Goal: Task Accomplishment & Management: Manage account settings

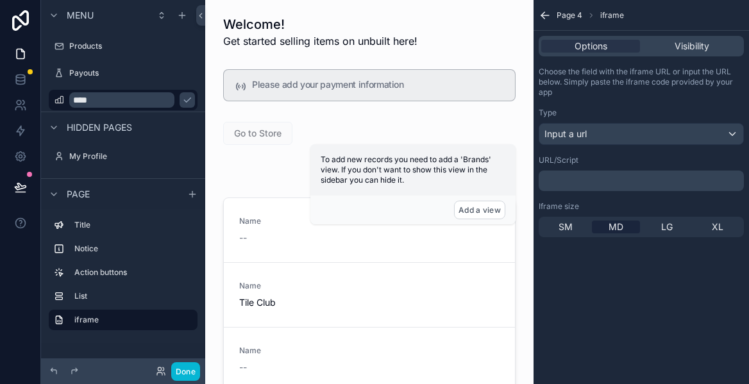
scroll to position [50, 0]
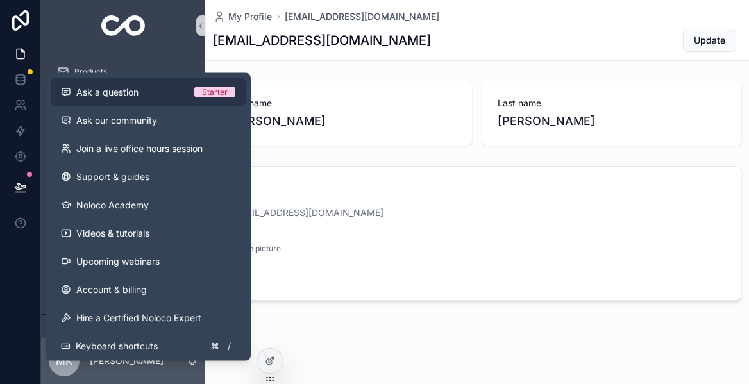
click at [132, 96] on span "Ask a question" at bounding box center [107, 92] width 62 height 13
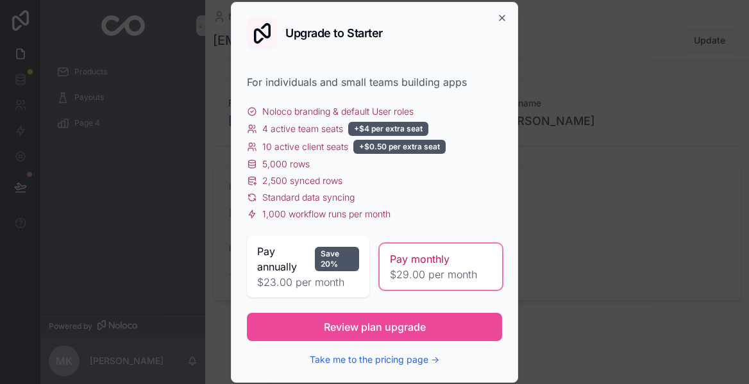
click at [411, 272] on span "$29.00 per month" at bounding box center [441, 274] width 102 height 15
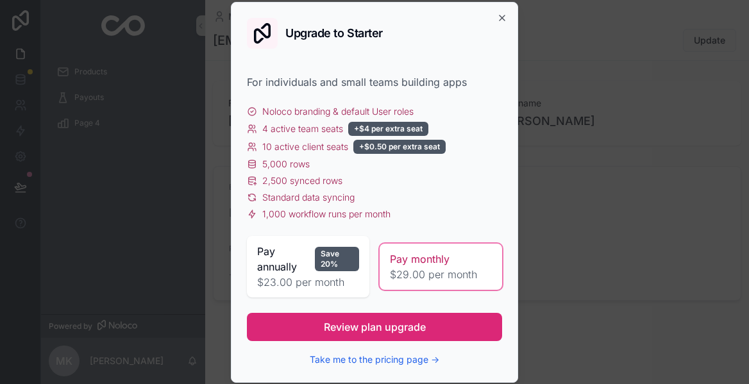
click at [379, 325] on span "Review plan upgrade" at bounding box center [375, 326] width 102 height 15
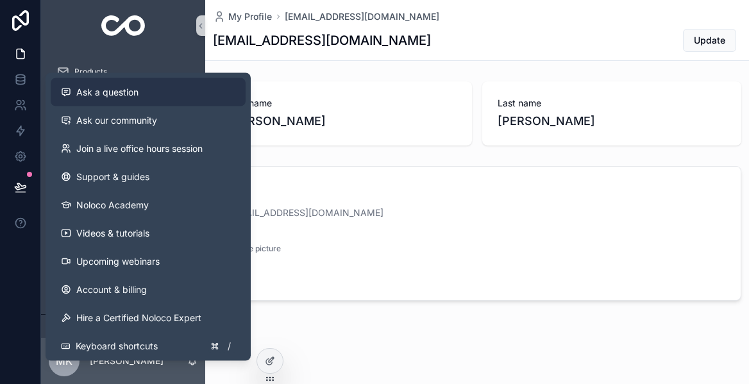
click at [131, 94] on span "Ask a question" at bounding box center [107, 92] width 62 height 13
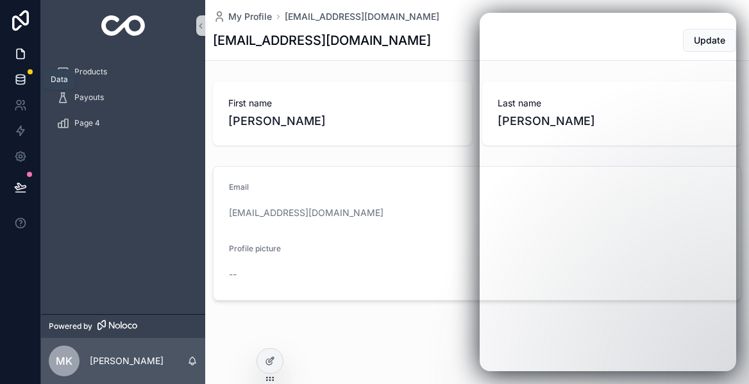
click at [22, 78] on icon at bounding box center [20, 76] width 8 height 3
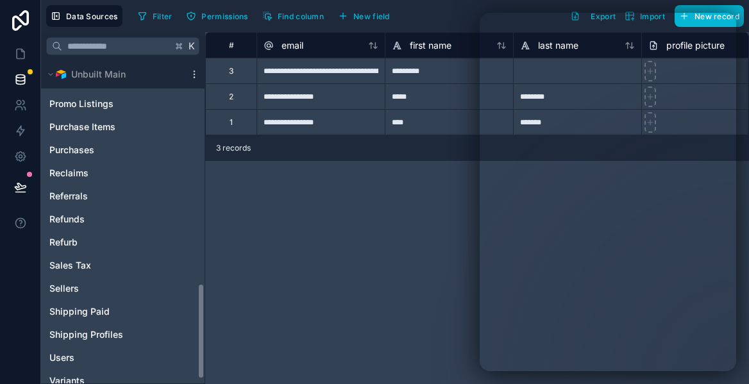
scroll to position [759, 0]
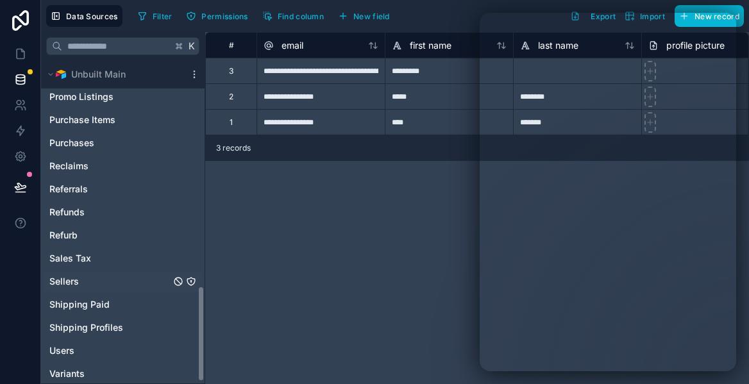
click at [65, 280] on span "Sellers" at bounding box center [63, 281] width 29 height 13
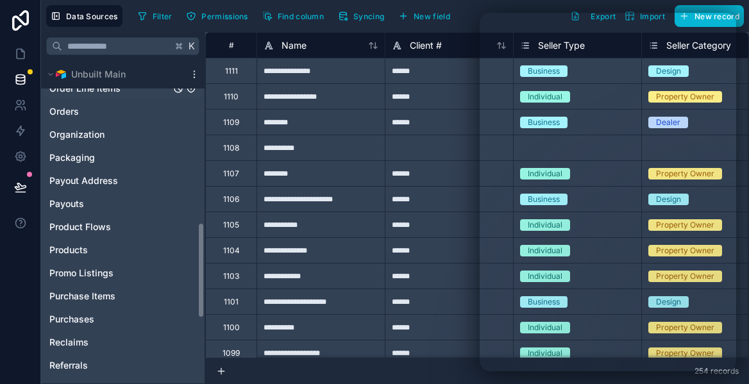
scroll to position [644, 0]
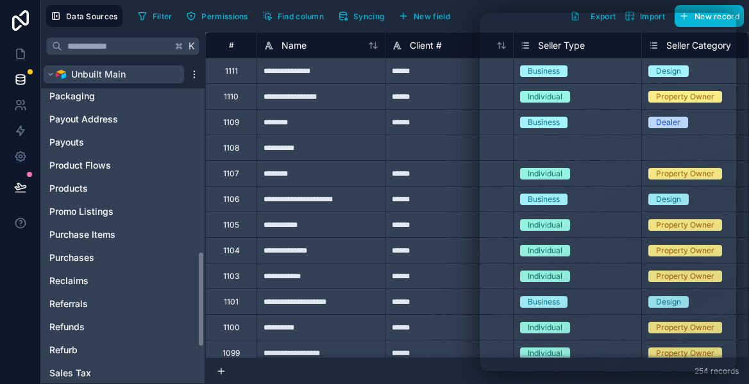
click at [50, 75] on icon "scrollable content" at bounding box center [51, 75] width 4 height 2
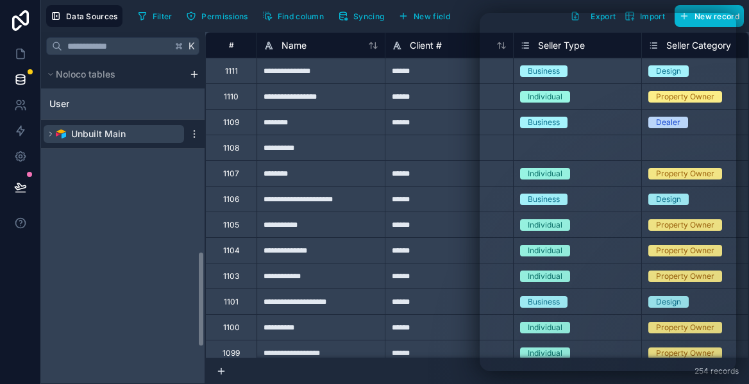
scroll to position [0, 0]
click at [60, 103] on span "User" at bounding box center [59, 103] width 20 height 13
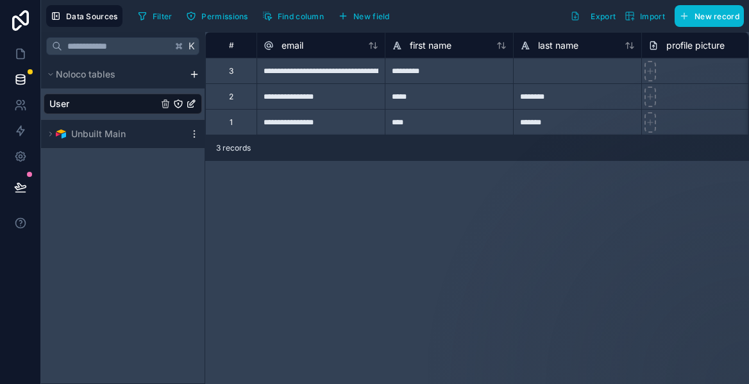
click at [190, 105] on icon "User" at bounding box center [191, 104] width 10 height 10
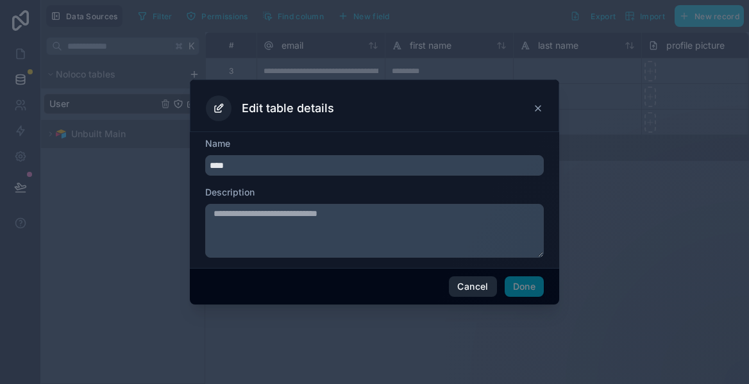
click at [468, 287] on button "Cancel" at bounding box center [472, 286] width 47 height 21
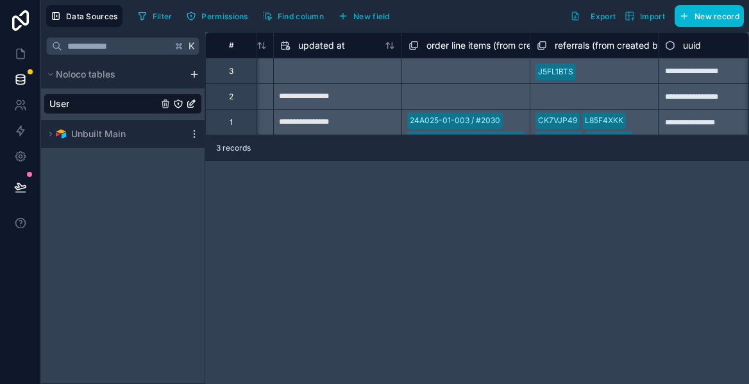
scroll to position [0, 1431]
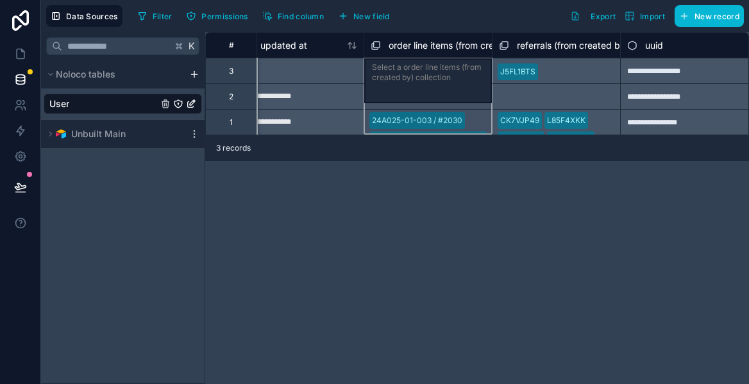
click at [458, 40] on span "order line items (from created by) collection" at bounding box center [479, 45] width 183 height 13
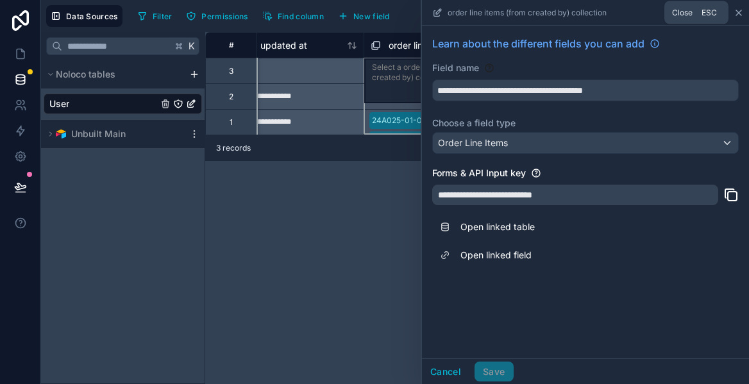
click at [737, 11] on icon at bounding box center [738, 13] width 10 height 10
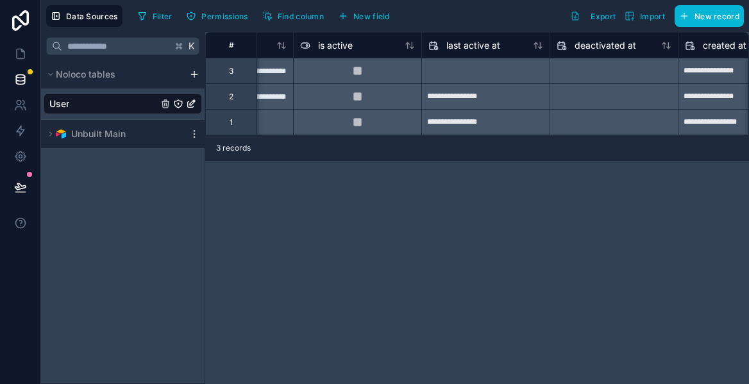
scroll to position [0, 860]
click at [193, 103] on icon "User" at bounding box center [191, 104] width 10 height 10
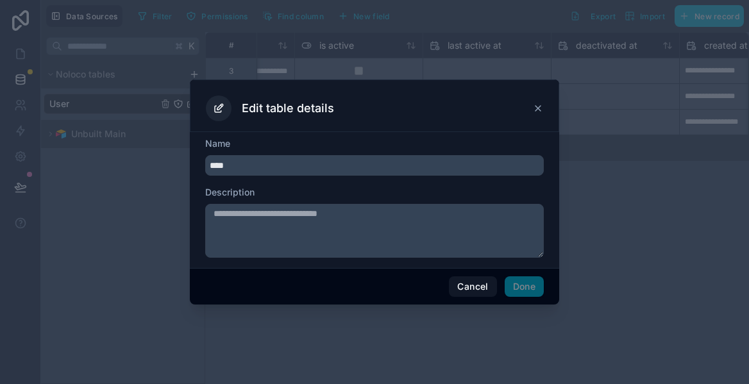
click at [537, 110] on icon at bounding box center [538, 108] width 10 height 10
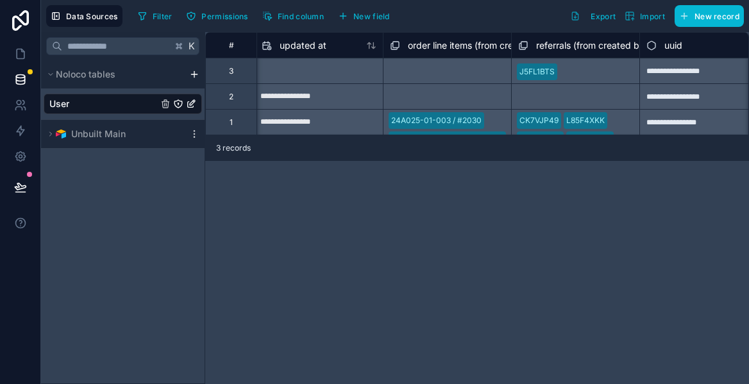
scroll to position [0, 1431]
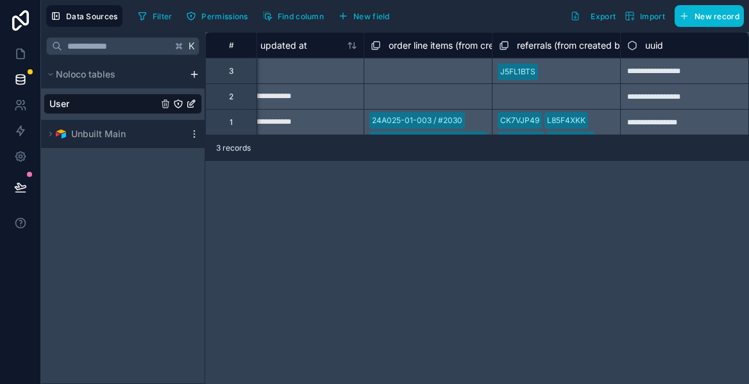
click at [72, 104] on link "User" at bounding box center [103, 103] width 108 height 13
click at [179, 103] on icon "User" at bounding box center [178, 104] width 10 height 10
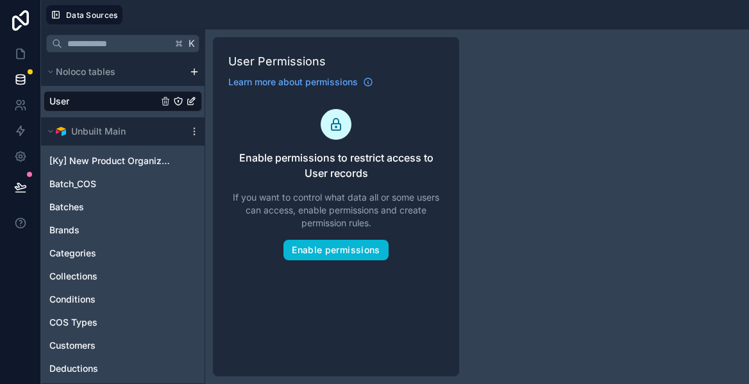
click at [142, 99] on link "User" at bounding box center [103, 101] width 108 height 13
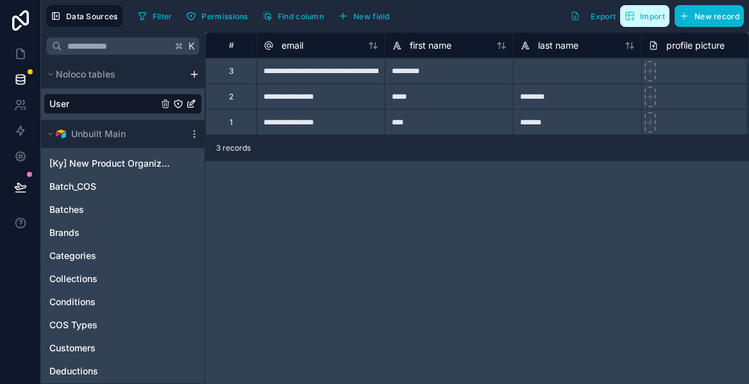
click at [644, 21] on span "Import" at bounding box center [644, 16] width 40 height 10
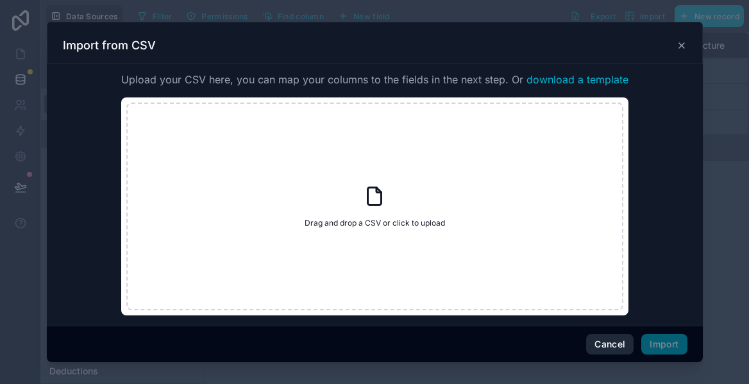
click at [602, 340] on button "Cancel" at bounding box center [609, 344] width 47 height 21
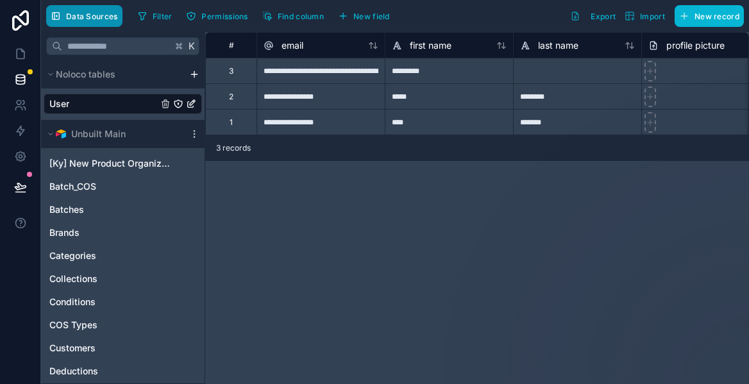
click at [100, 17] on span "Data Sources" at bounding box center [92, 17] width 52 height 10
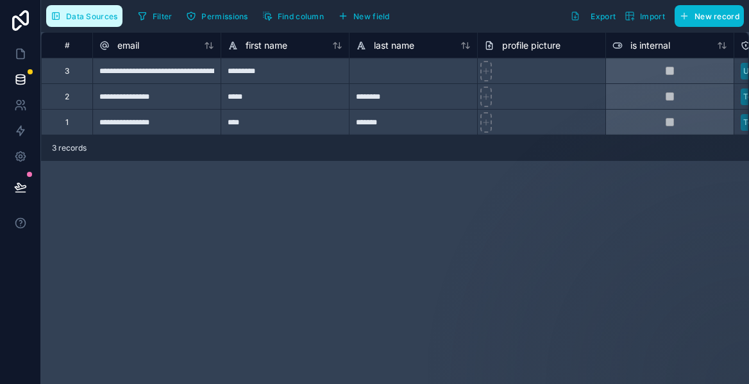
click at [100, 17] on span "Data Sources" at bounding box center [92, 17] width 52 height 10
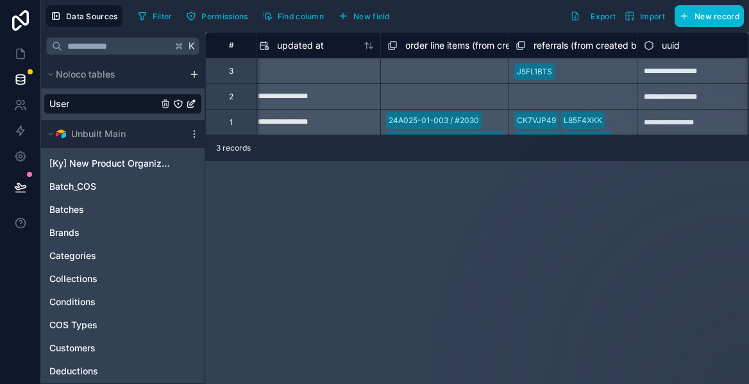
scroll to position [0, 1431]
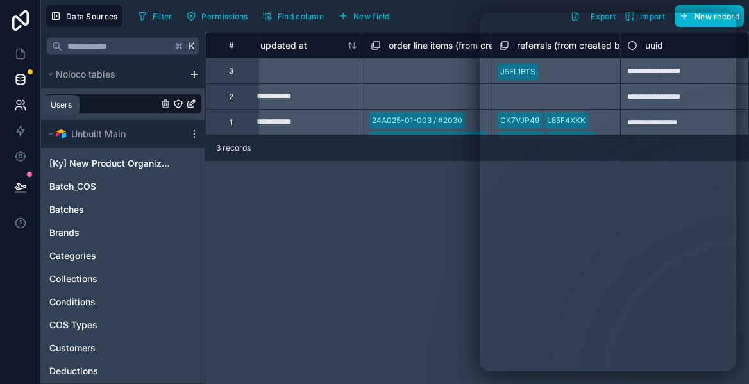
click at [24, 104] on icon at bounding box center [20, 105] width 13 height 13
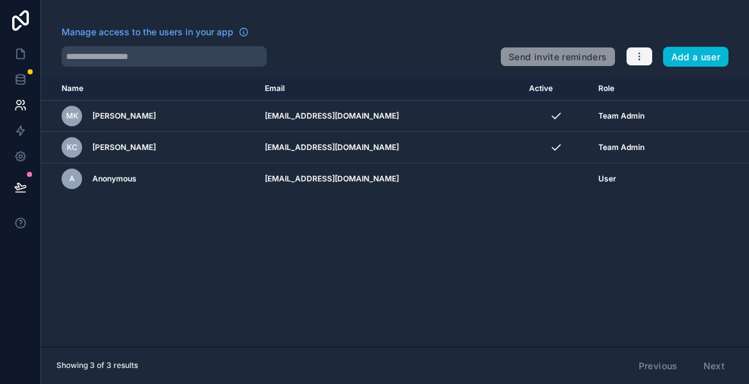
click at [639, 54] on icon "button" at bounding box center [639, 56] width 10 height 10
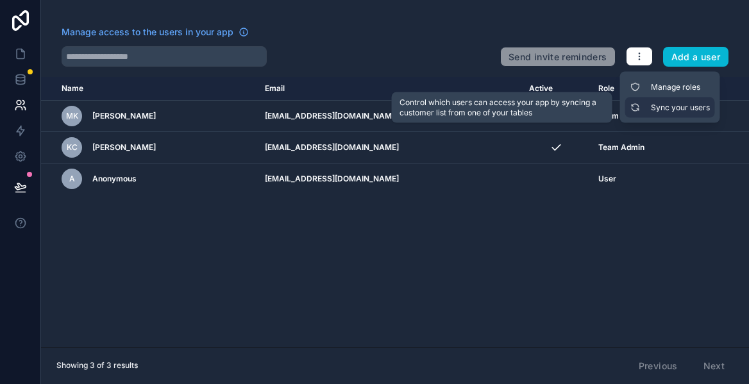
click at [647, 106] on link "Sync your users" at bounding box center [670, 107] width 90 height 21
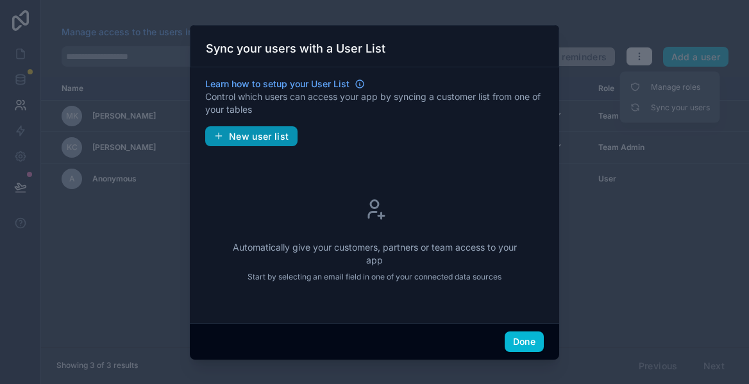
click at [267, 136] on span "New user list" at bounding box center [259, 137] width 60 height 12
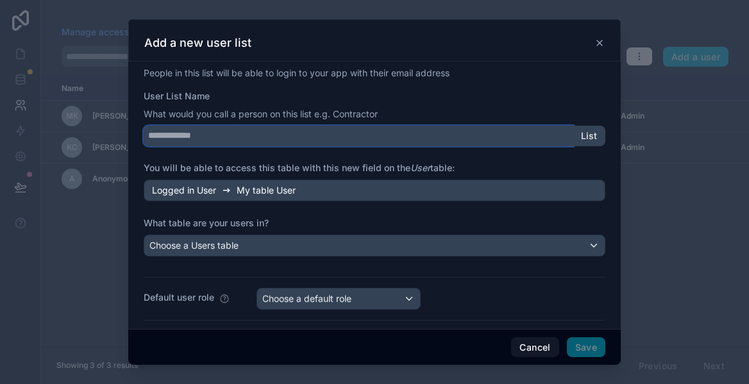
click at [235, 137] on input "User List Name" at bounding box center [358, 136] width 429 height 21
type input "******"
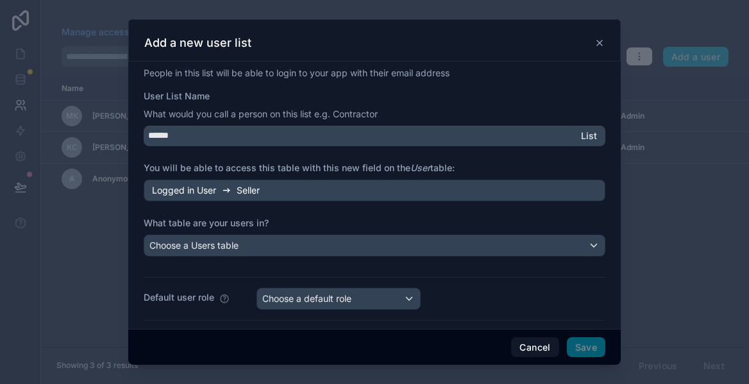
click at [269, 189] on div "Logged in User Seller" at bounding box center [375, 190] width 462 height 22
click at [231, 188] on icon at bounding box center [226, 190] width 10 height 10
click at [251, 188] on span "Seller" at bounding box center [248, 190] width 23 height 13
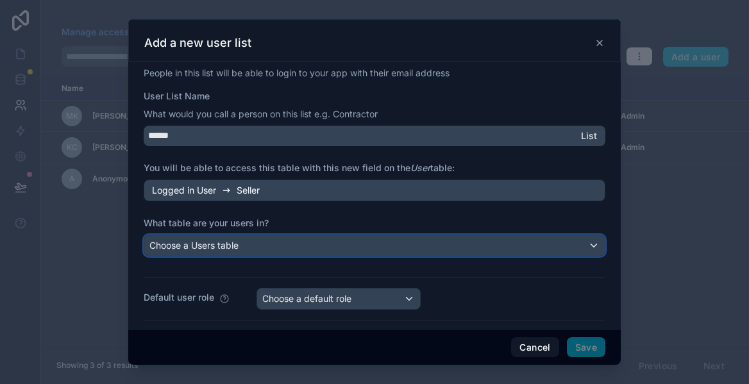
click at [238, 244] on span "Choose a Users table" at bounding box center [193, 245] width 89 height 11
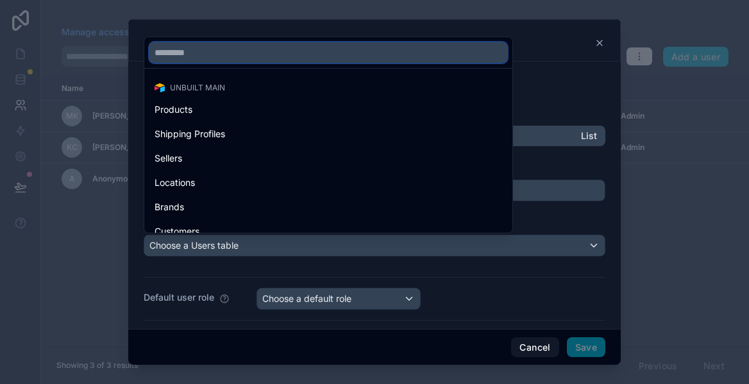
click at [213, 54] on input "text" at bounding box center [328, 52] width 358 height 21
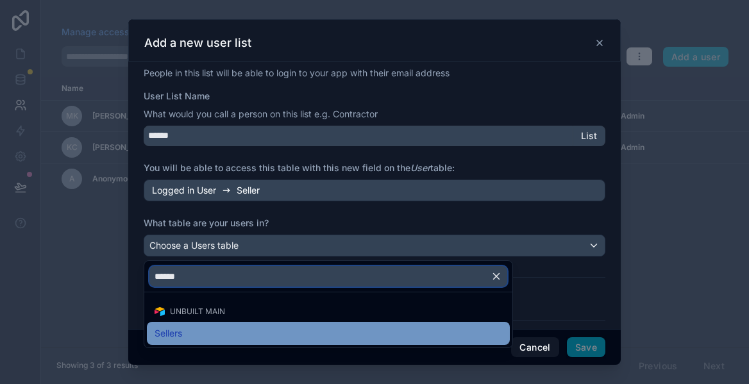
type input "******"
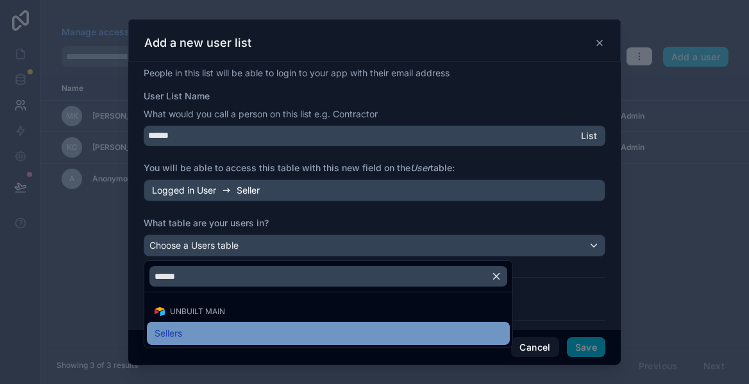
click at [171, 335] on span "Sellers" at bounding box center [168, 333] width 28 height 15
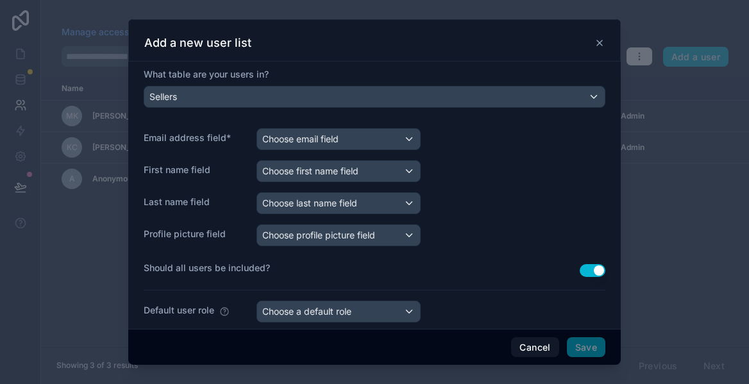
scroll to position [151, 0]
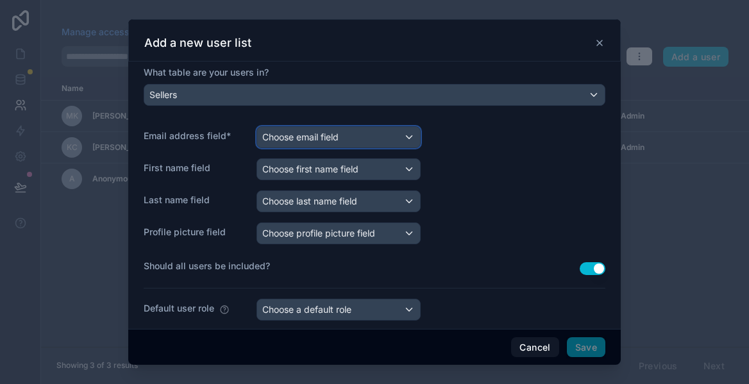
click at [291, 142] on span "Choose email field" at bounding box center [300, 136] width 76 height 11
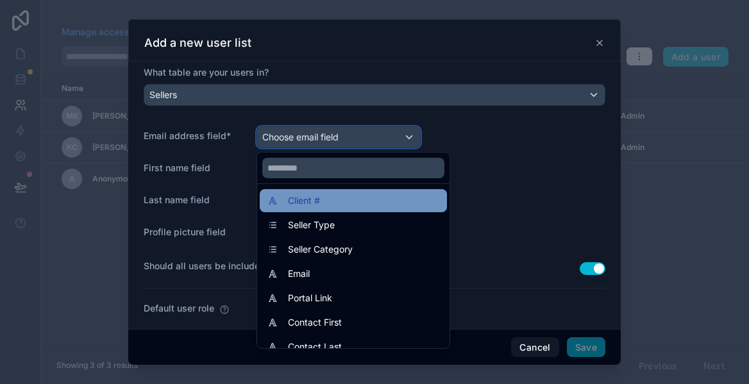
scroll to position [60, 0]
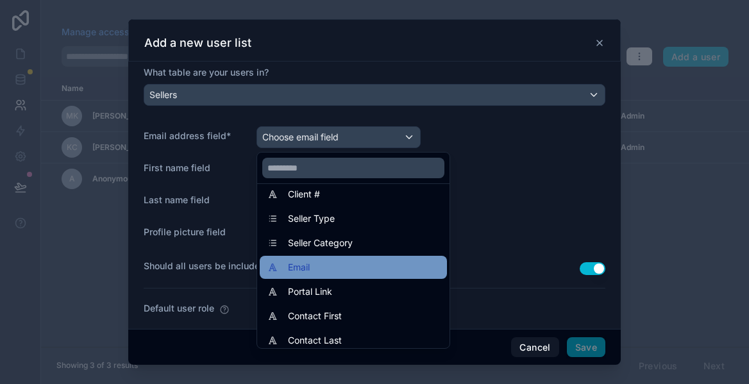
click at [299, 265] on span "Email" at bounding box center [299, 267] width 22 height 15
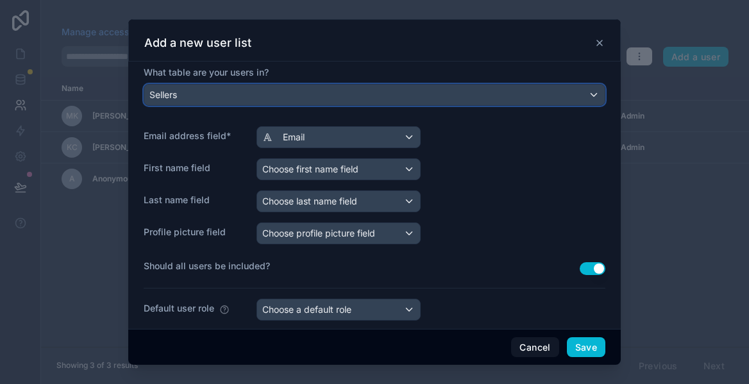
click at [279, 96] on div "Sellers" at bounding box center [374, 95] width 460 height 21
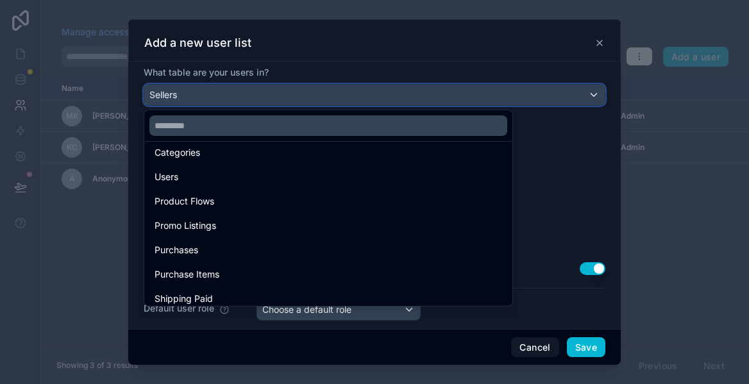
scroll to position [787, 0]
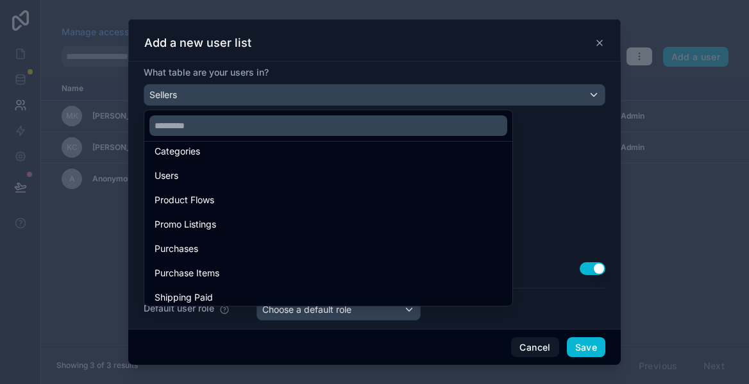
click at [529, 342] on div at bounding box center [374, 192] width 492 height 346
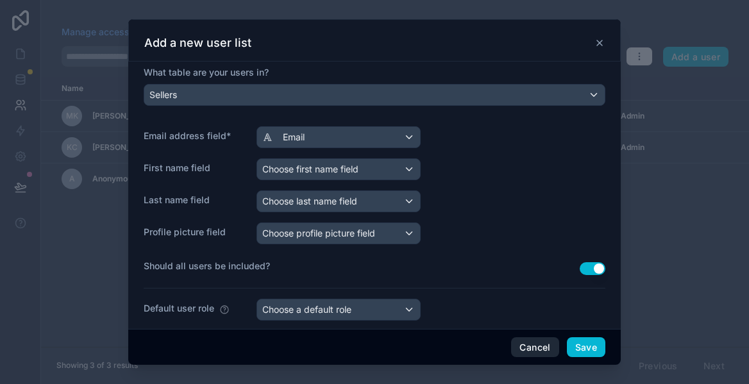
click at [529, 346] on button "Cancel" at bounding box center [534, 347] width 47 height 21
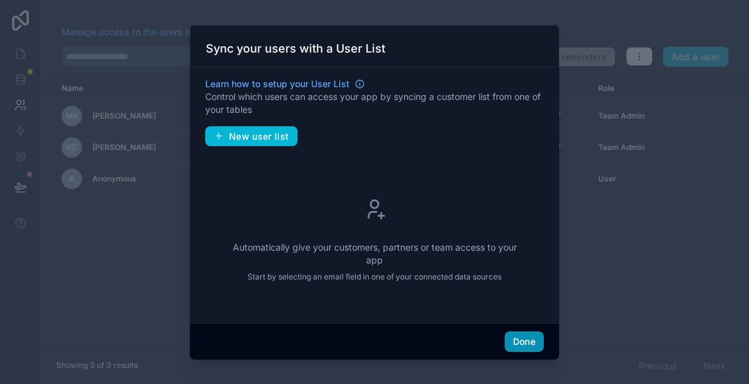
click at [512, 344] on button "Done" at bounding box center [523, 341] width 39 height 21
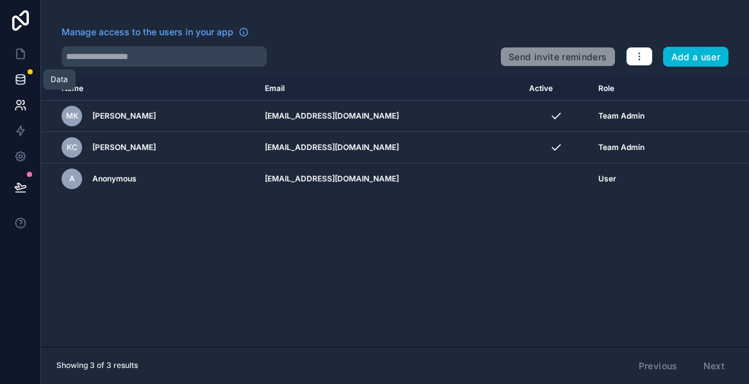
click at [21, 79] on icon at bounding box center [20, 79] width 13 height 13
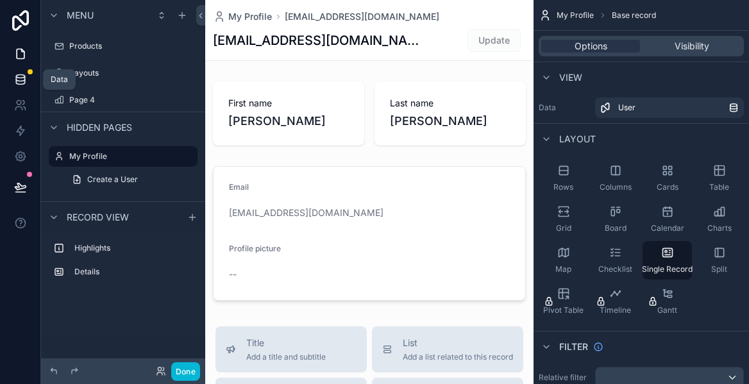
click at [22, 79] on icon at bounding box center [20, 79] width 13 height 13
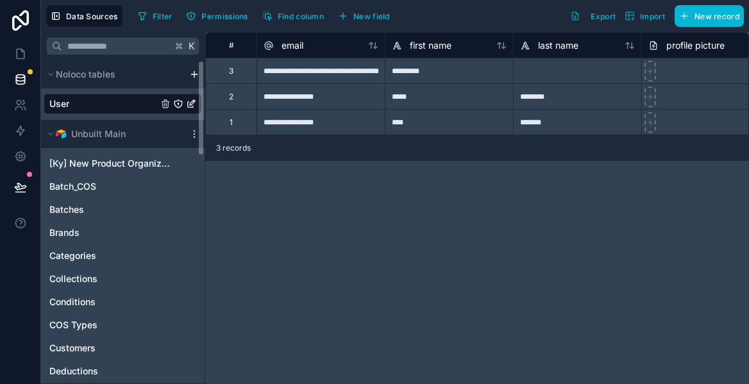
click at [106, 107] on link "User" at bounding box center [103, 103] width 108 height 13
click at [17, 107] on icon at bounding box center [18, 108] width 6 height 3
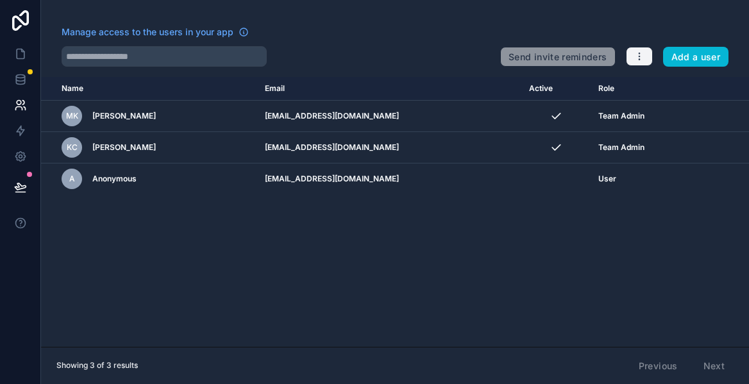
click at [636, 57] on icon "button" at bounding box center [639, 56] width 10 height 10
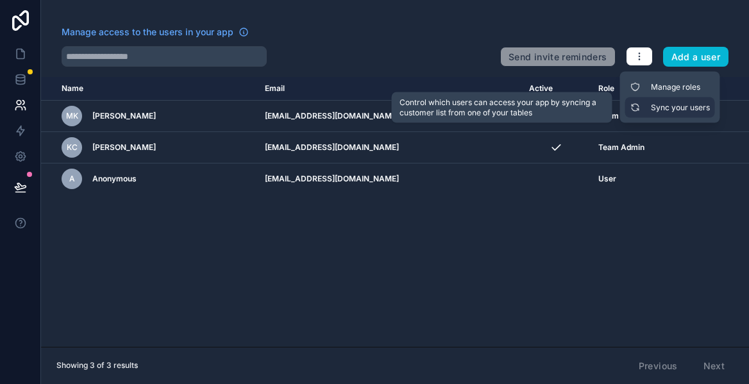
click at [655, 108] on link "Sync your users" at bounding box center [670, 107] width 90 height 21
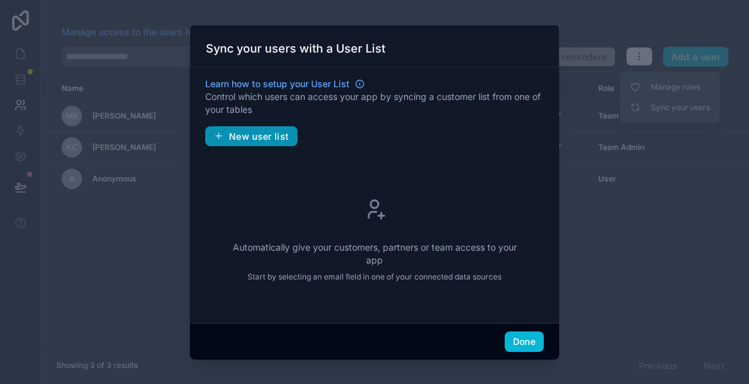
click at [264, 138] on span "New user list" at bounding box center [259, 137] width 60 height 12
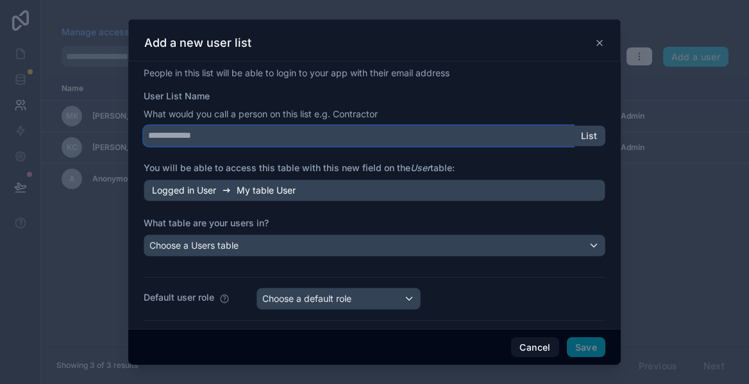
click at [246, 136] on input "User List Name" at bounding box center [358, 136] width 429 height 21
type input "******"
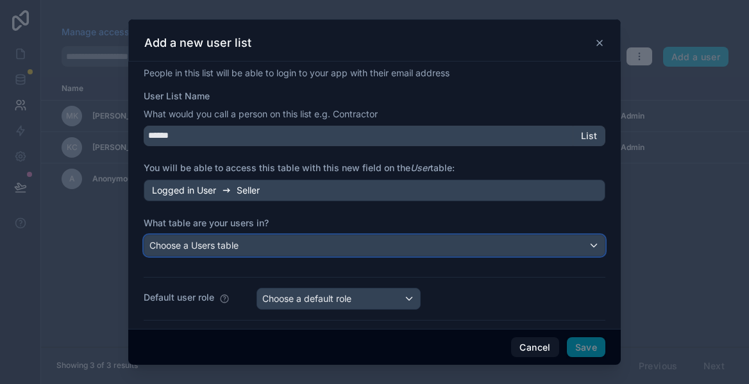
click at [209, 247] on span "Choose a Users table" at bounding box center [193, 245] width 89 height 11
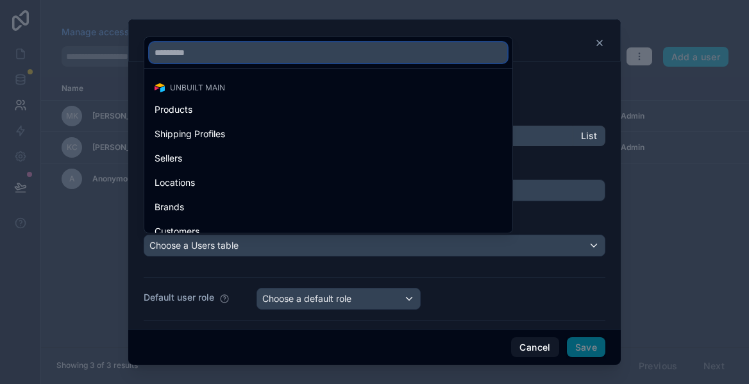
click at [205, 54] on input "text" at bounding box center [328, 52] width 358 height 21
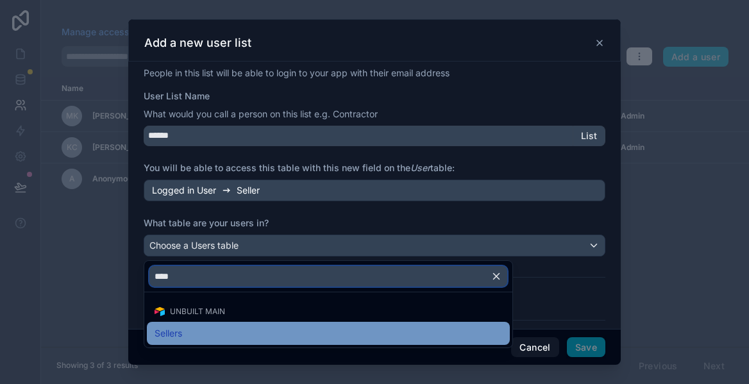
type input "****"
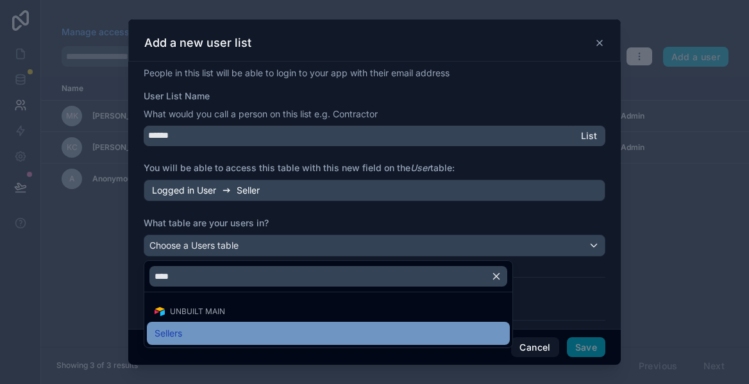
click at [171, 338] on span "Sellers" at bounding box center [168, 333] width 28 height 15
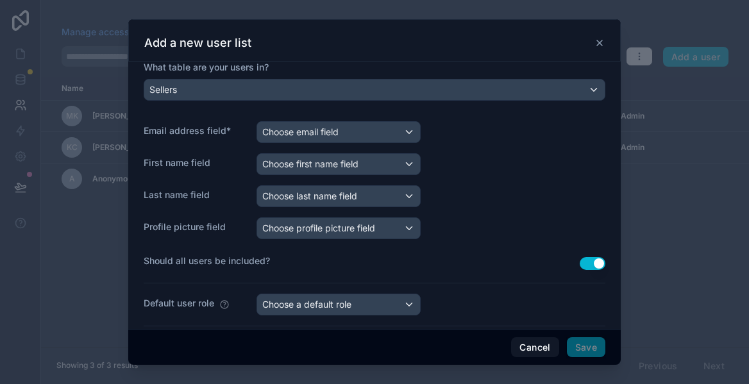
scroll to position [163, 0]
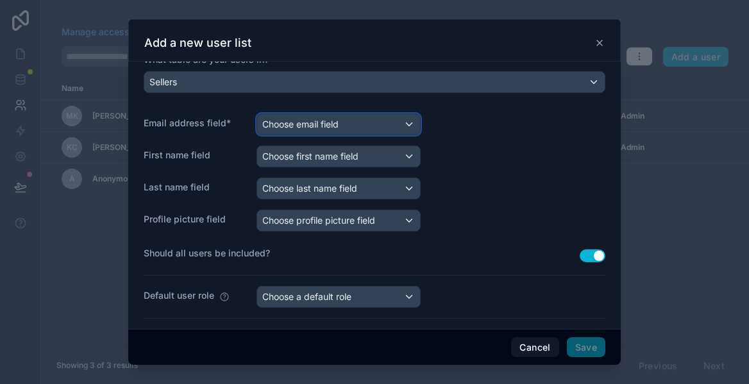
click at [333, 124] on span "Choose email field" at bounding box center [300, 124] width 76 height 11
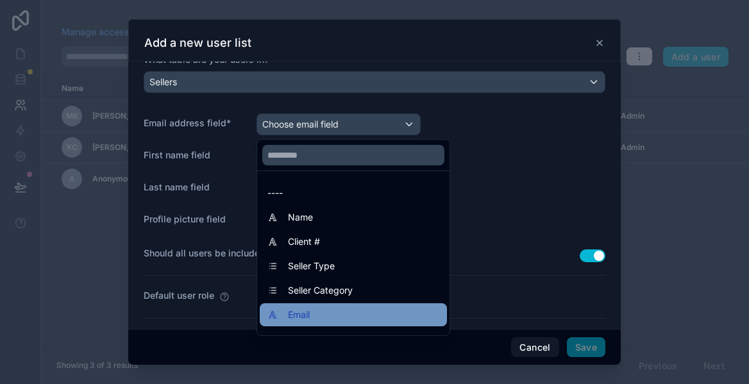
click at [303, 308] on span "Email" at bounding box center [299, 314] width 22 height 15
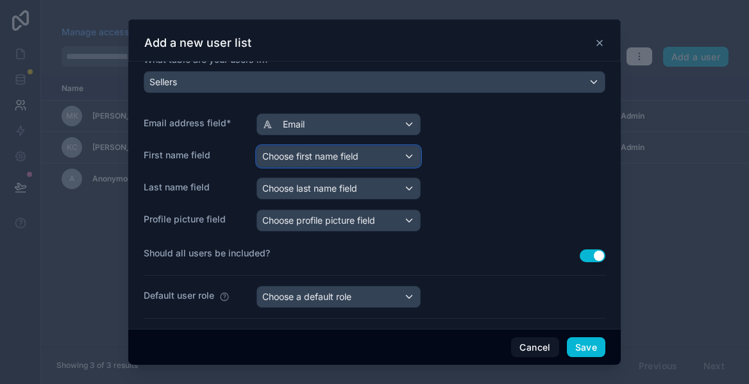
click at [298, 157] on span "Choose first name field" at bounding box center [310, 156] width 96 height 11
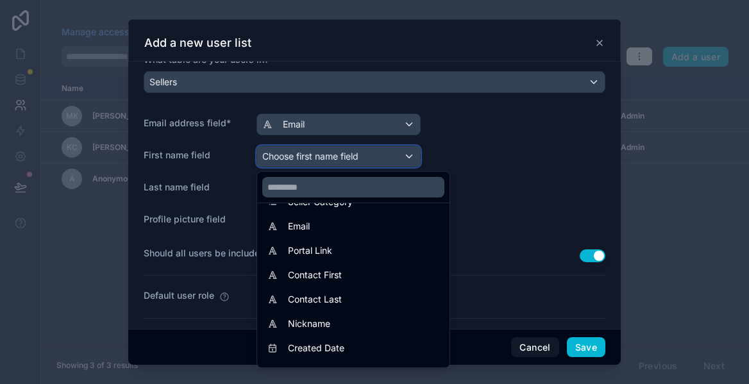
scroll to position [124, 0]
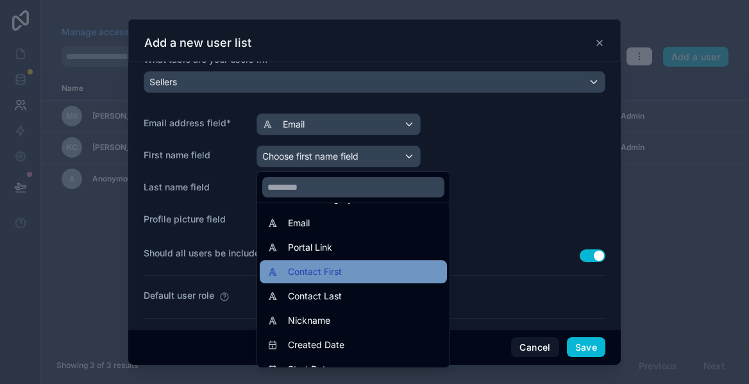
click at [289, 271] on span "Contact First" at bounding box center [315, 271] width 54 height 15
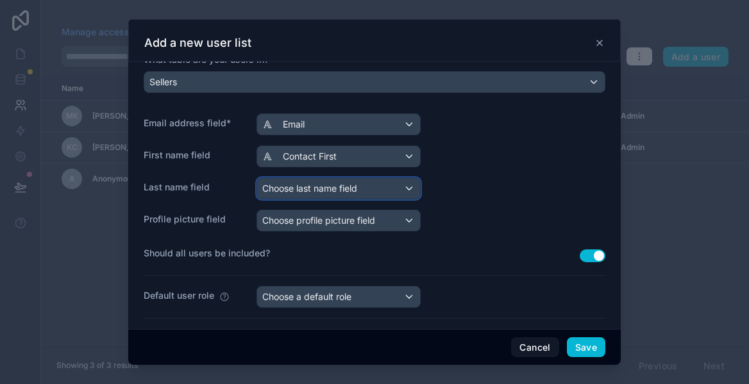
click at [297, 186] on span "Choose last name field" at bounding box center [309, 188] width 95 height 11
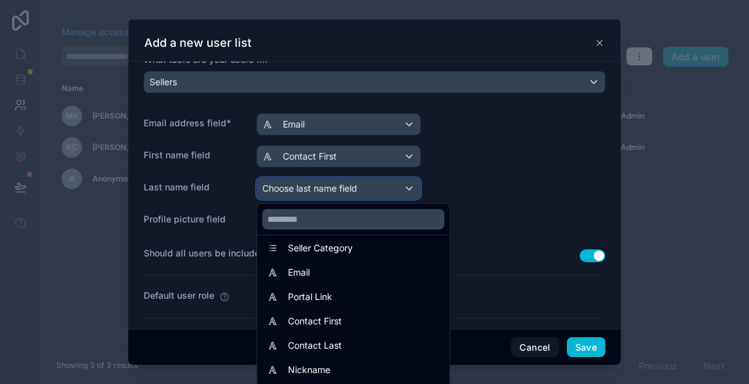
scroll to position [108, 0]
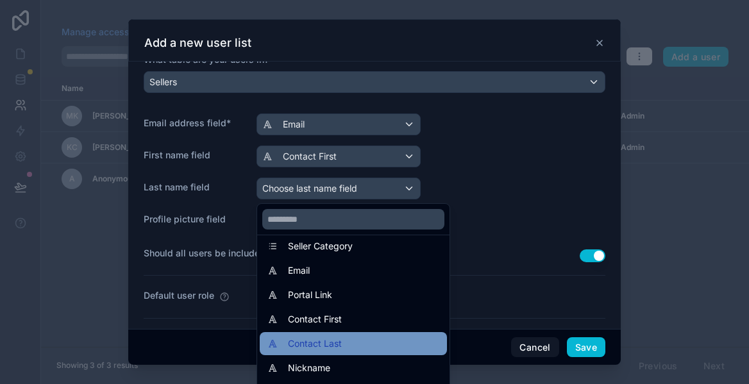
click at [303, 342] on span "Contact Last" at bounding box center [315, 343] width 54 height 15
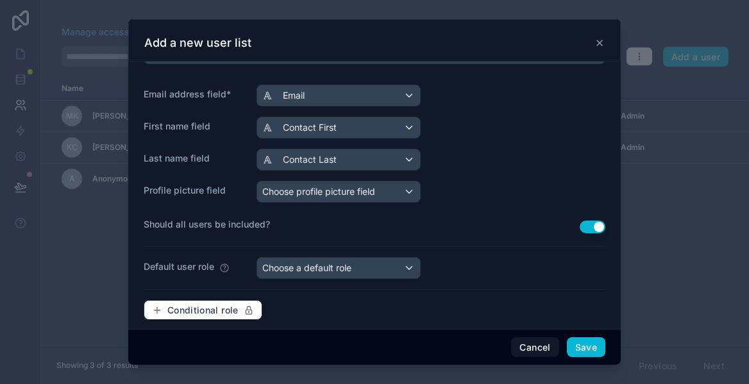
scroll to position [196, 0]
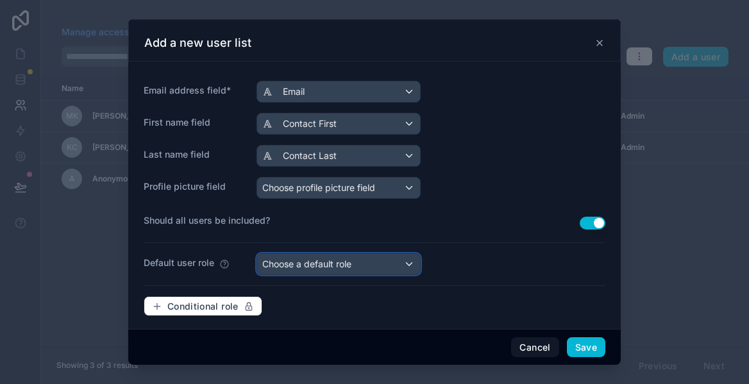
click at [381, 264] on div "Choose a default role" at bounding box center [338, 264] width 163 height 21
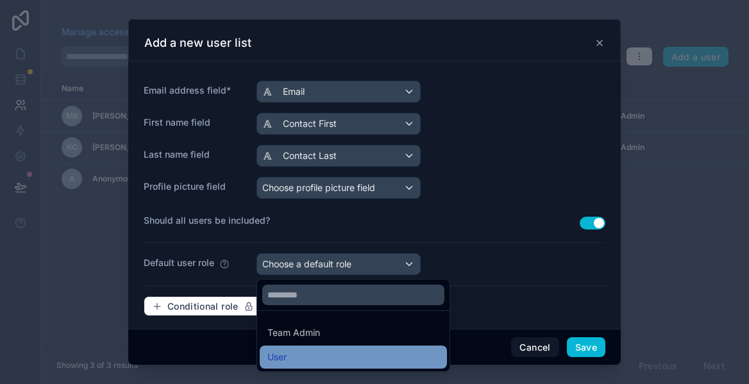
click at [315, 351] on div "User" at bounding box center [353, 356] width 172 height 15
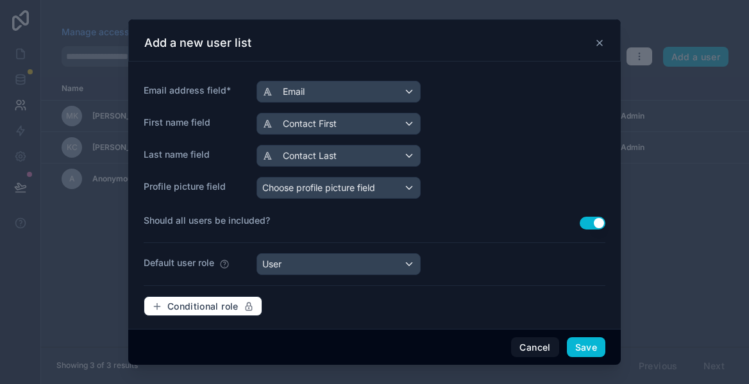
scroll to position [204, 0]
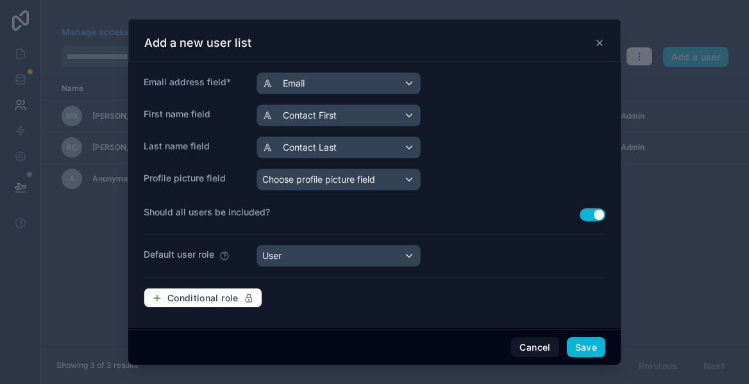
click at [485, 267] on div "People in this list will be able to login to your app with their email address …" at bounding box center [375, 90] width 462 height 456
click at [580, 348] on button "Save" at bounding box center [586, 347] width 38 height 21
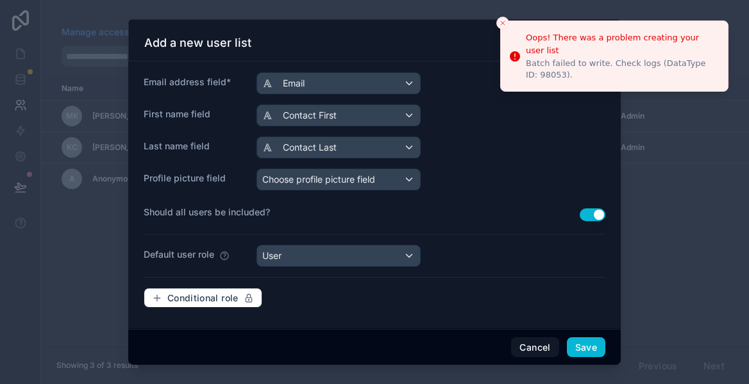
click at [517, 54] on icon "Notifications alt+T" at bounding box center [515, 56] width 10 height 10
click at [503, 22] on icon "Close toast" at bounding box center [503, 23] width 8 height 8
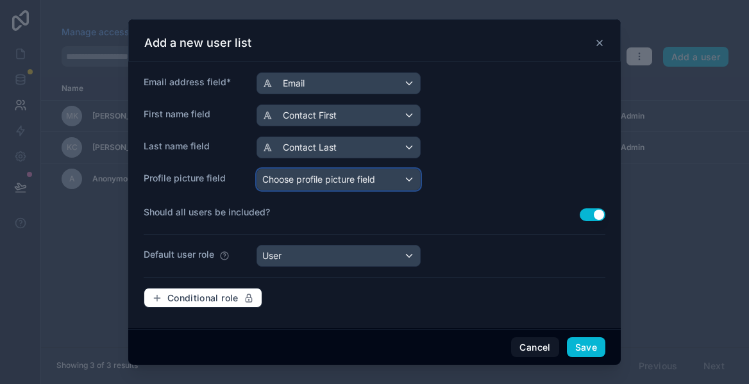
click at [349, 181] on span "Choose profile picture field" at bounding box center [318, 179] width 113 height 11
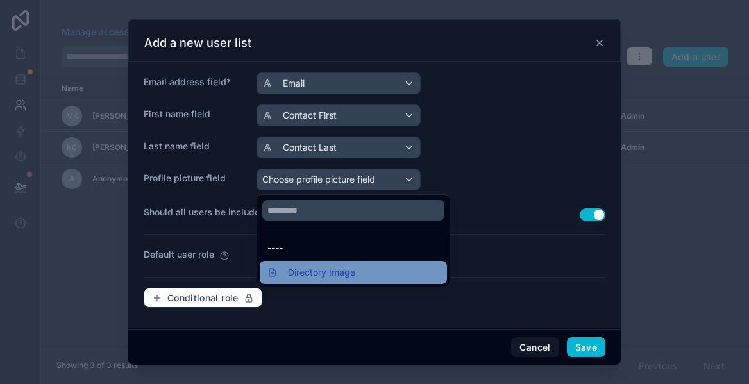
click at [306, 274] on span "Directory Image" at bounding box center [321, 272] width 67 height 15
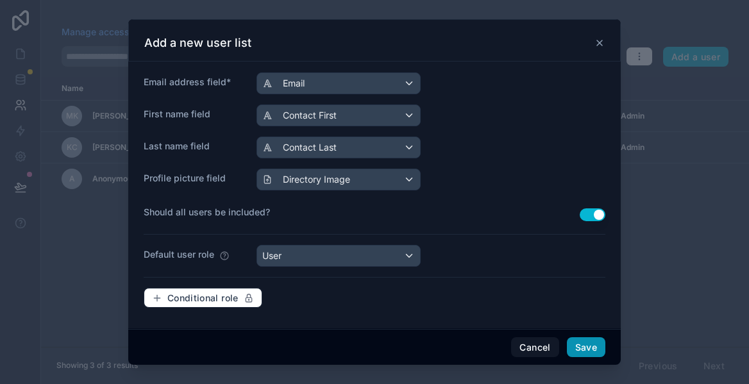
click at [585, 351] on button "Save" at bounding box center [586, 347] width 38 height 21
click at [588, 348] on button "Save" at bounding box center [586, 347] width 38 height 21
click at [588, 345] on button "Save" at bounding box center [586, 347] width 38 height 21
click at [600, 44] on icon at bounding box center [599, 43] width 10 height 10
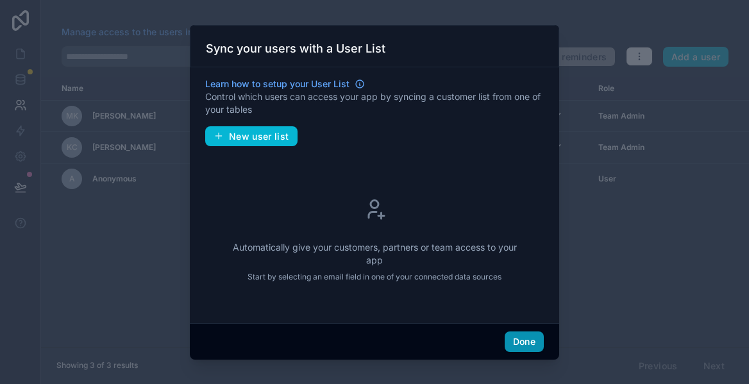
click at [529, 342] on button "Done" at bounding box center [523, 341] width 39 height 21
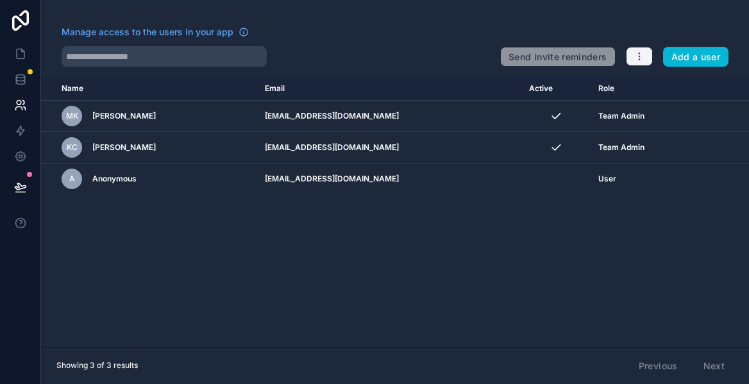
click at [640, 56] on icon "button" at bounding box center [639, 56] width 10 height 10
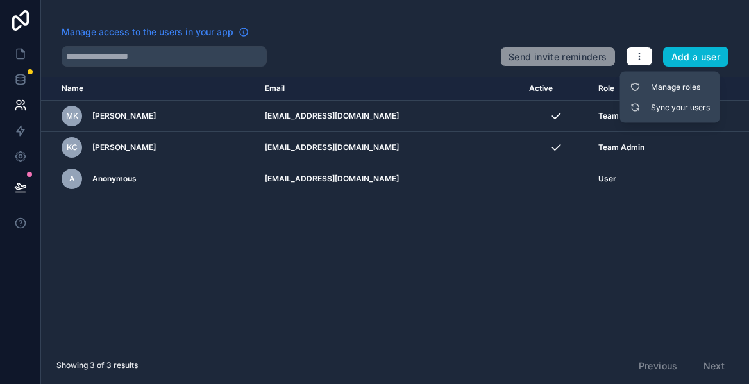
click at [240, 33] on icon at bounding box center [243, 32] width 10 height 10
